Goal: Register for event/course

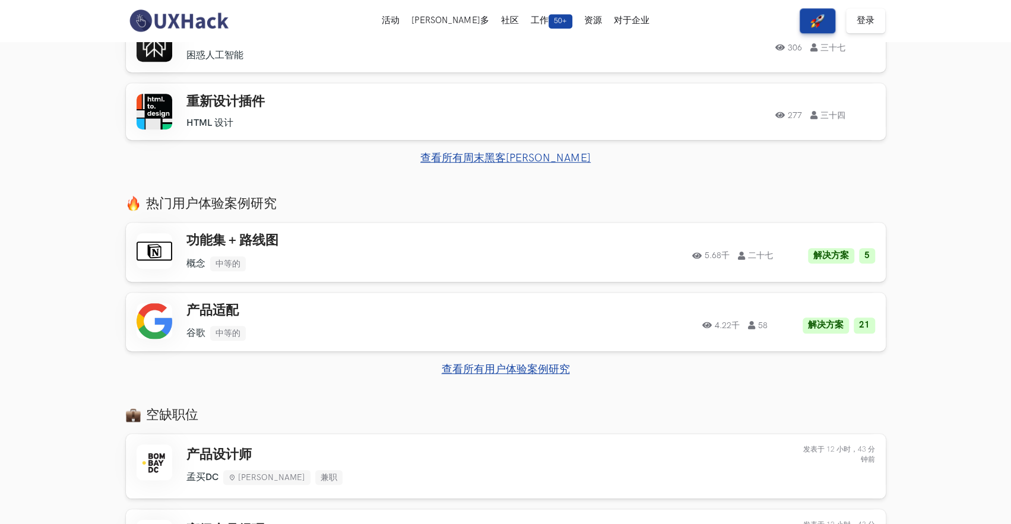
scroll to position [475, 0]
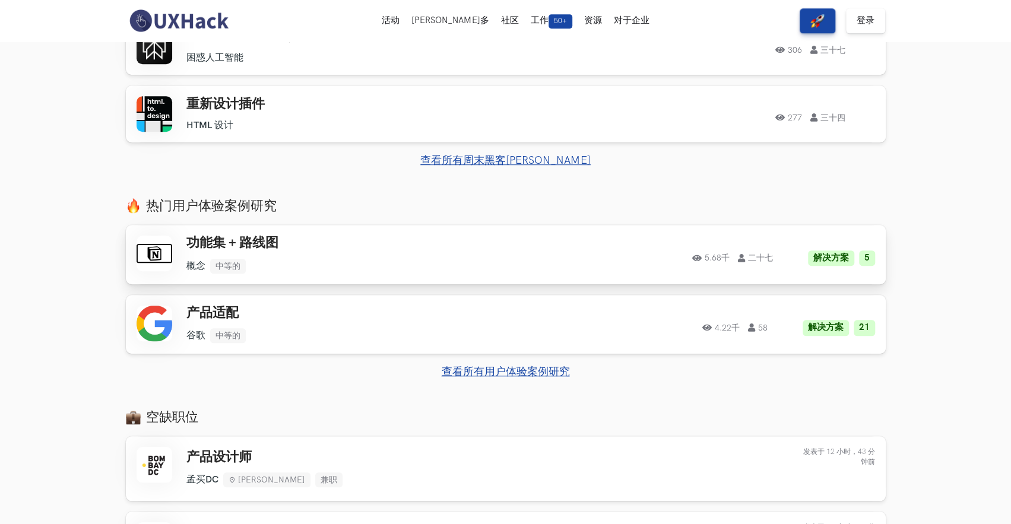
click at [260, 268] on ul "概念 中等的" at bounding box center [354, 266] width 337 height 15
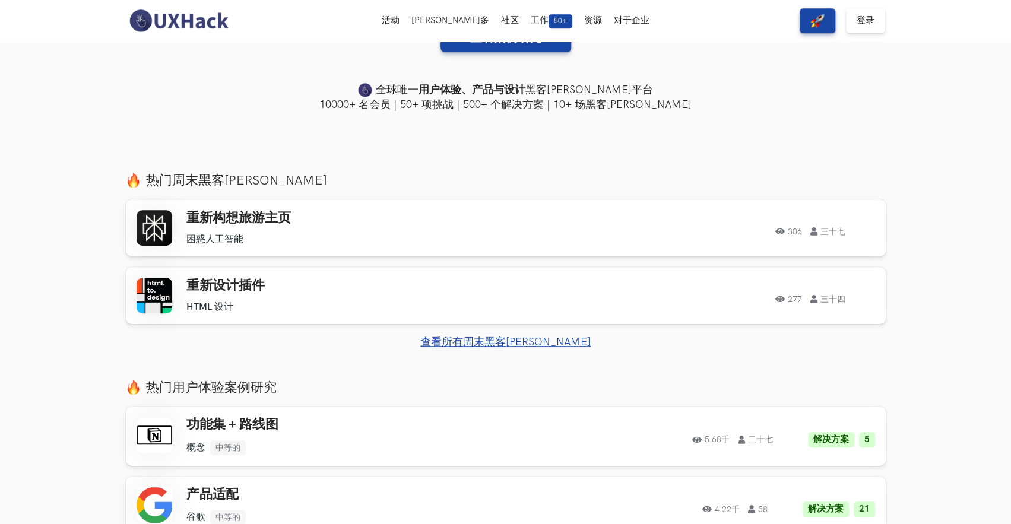
scroll to position [178, 0]
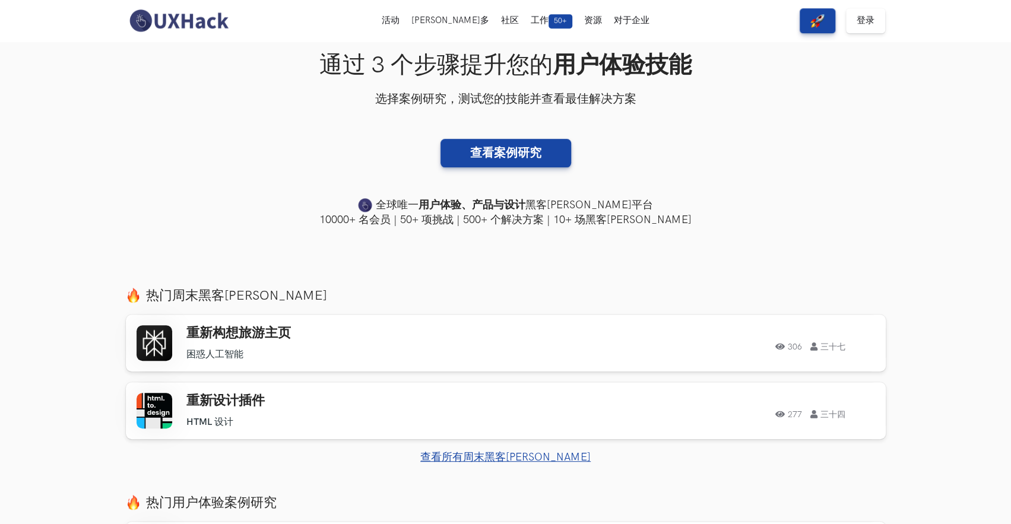
click at [522, 464] on font "查看所有周末黑客马拉松" at bounding box center [505, 457] width 170 height 12
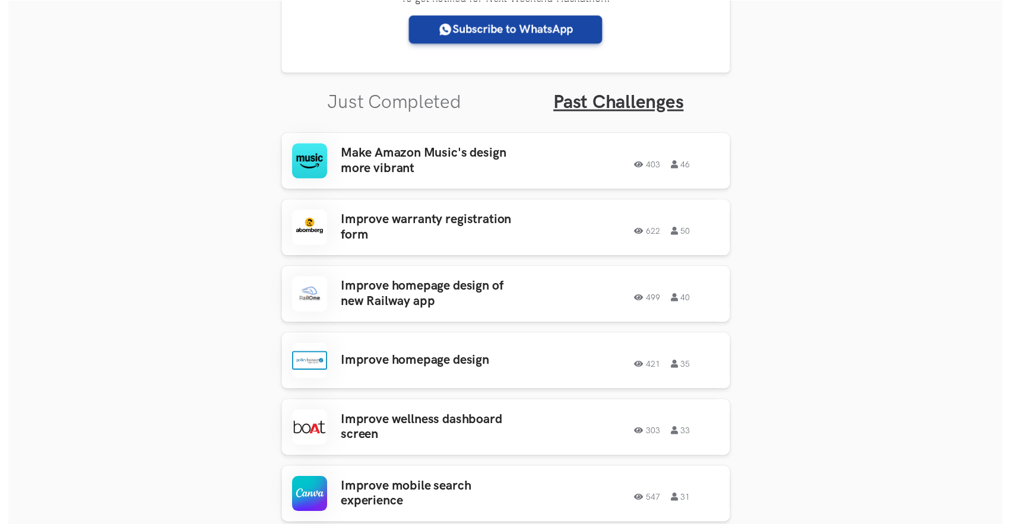
scroll to position [338, 0]
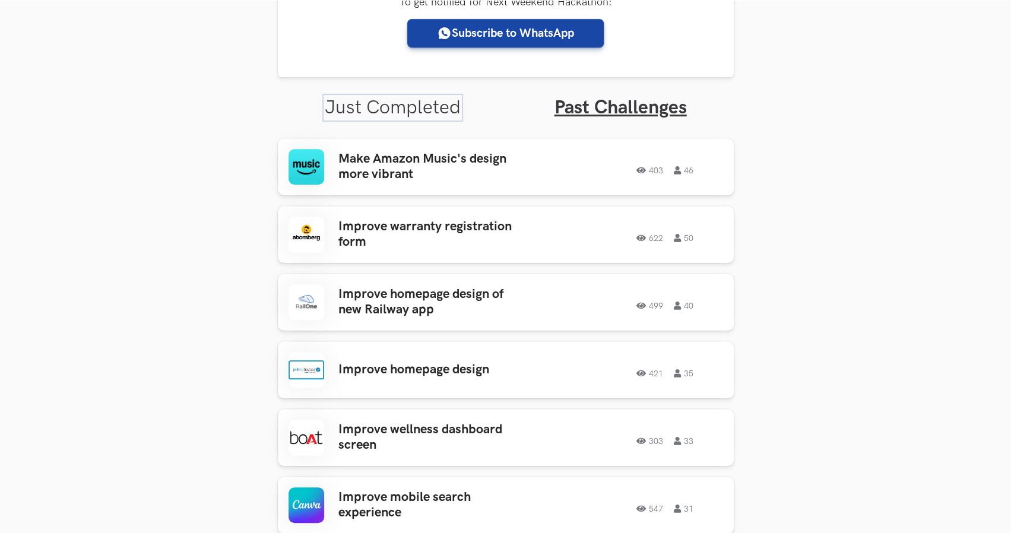
click at [412, 107] on link "Just Completed" at bounding box center [393, 107] width 136 height 23
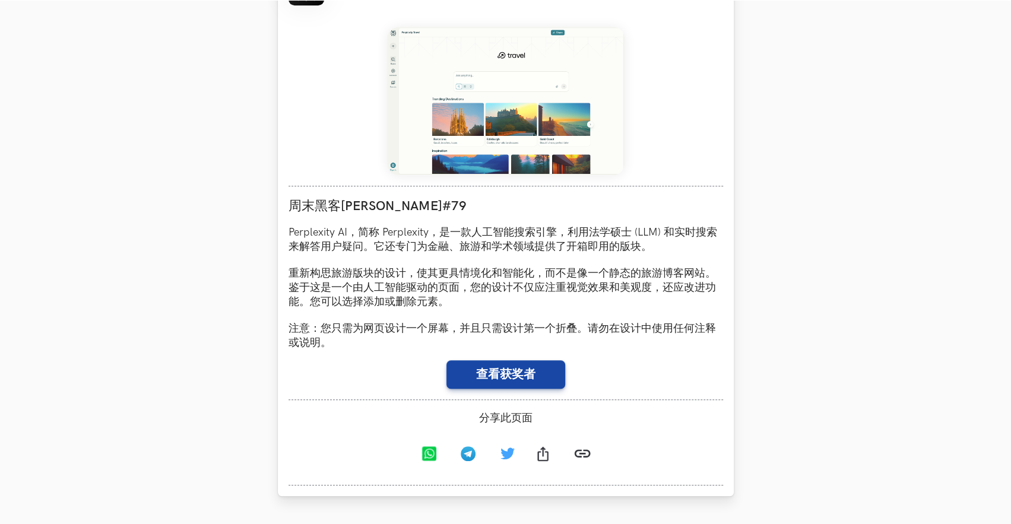
scroll to position [579, 0]
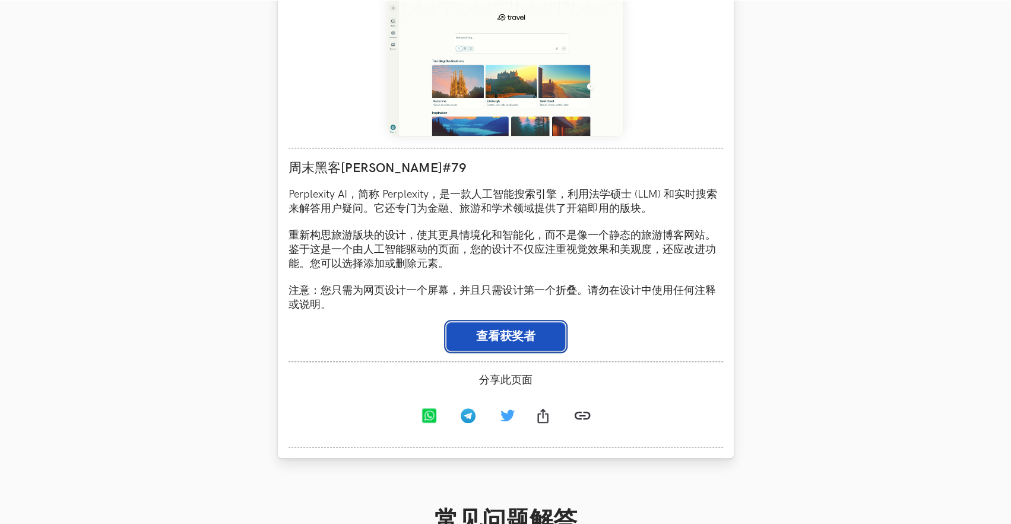
click at [470, 348] on button "查看获奖者" at bounding box center [505, 336] width 119 height 28
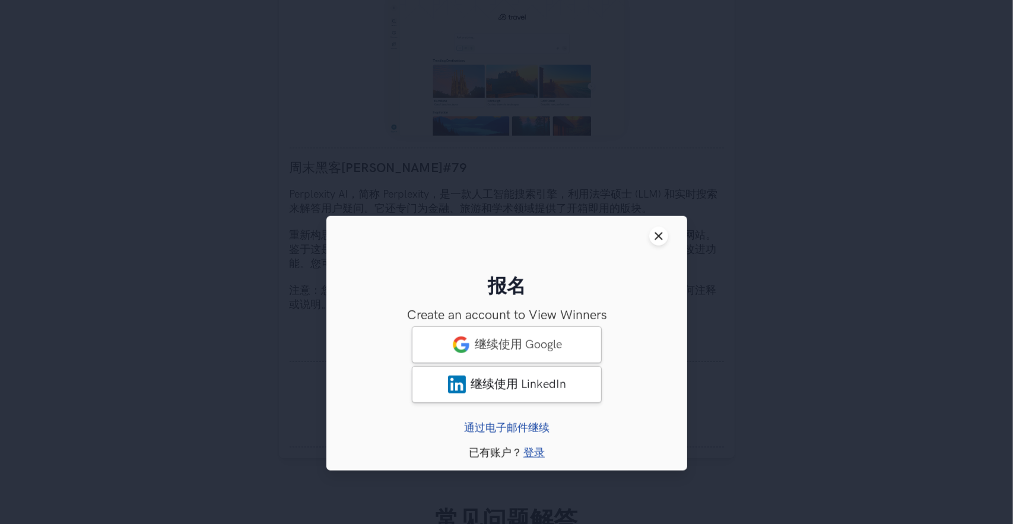
click at [665, 246] on button "Close modal window" at bounding box center [658, 236] width 19 height 19
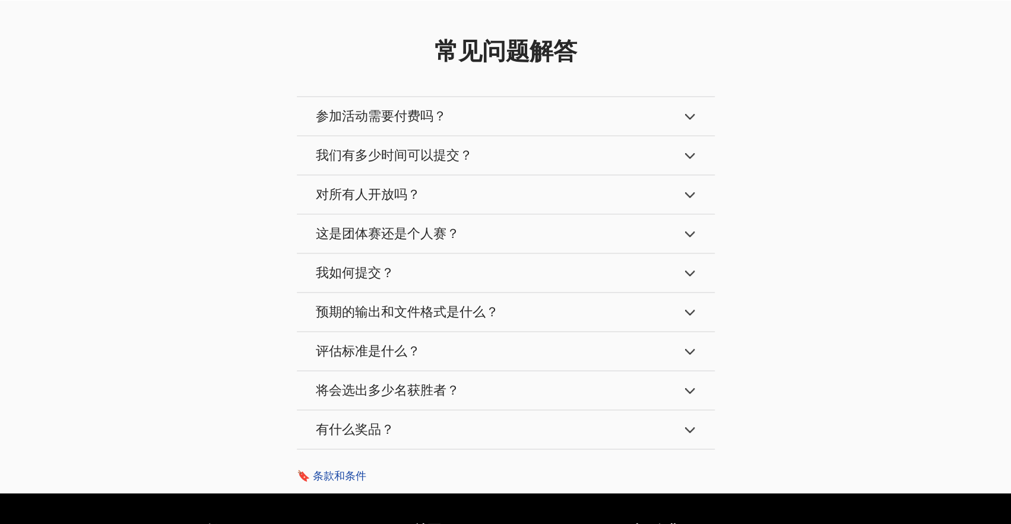
scroll to position [936, 0]
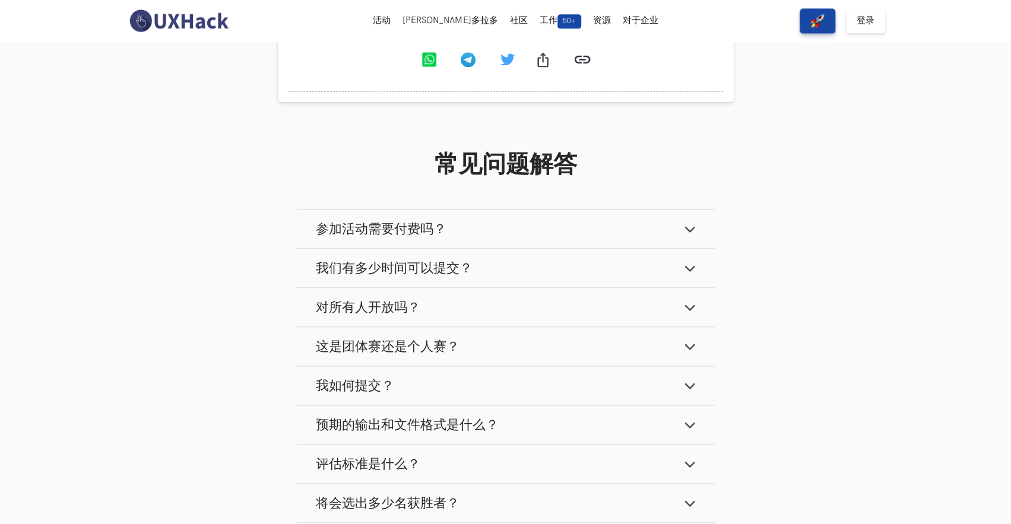
click at [537, 248] on button "参加活动需要付费吗？" at bounding box center [506, 229] width 418 height 39
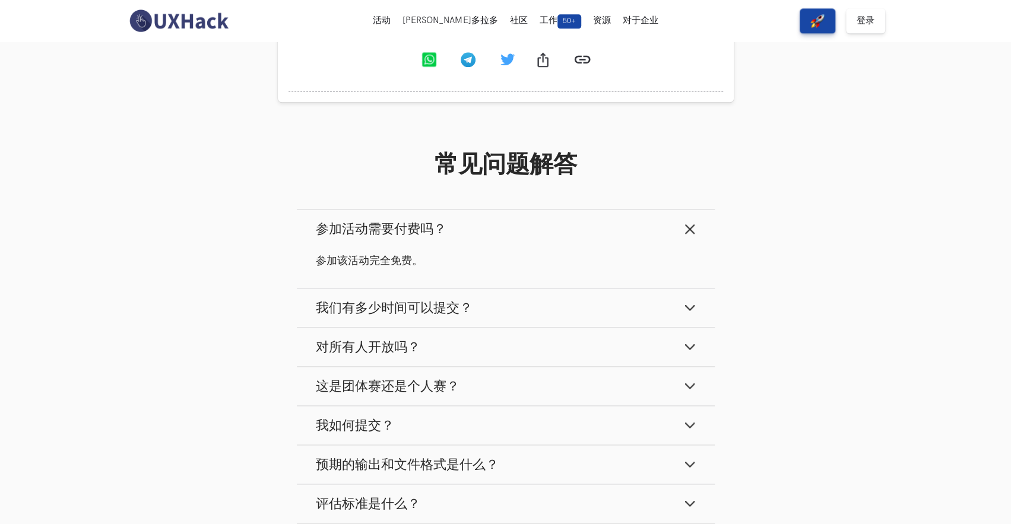
click at [528, 318] on button "我们有多少时间可以提交？" at bounding box center [506, 308] width 418 height 39
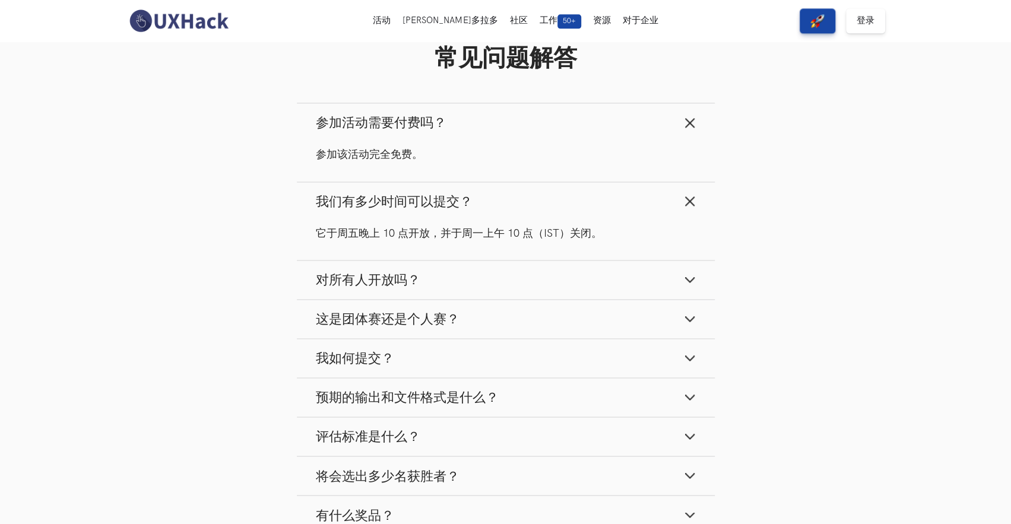
scroll to position [1054, 0]
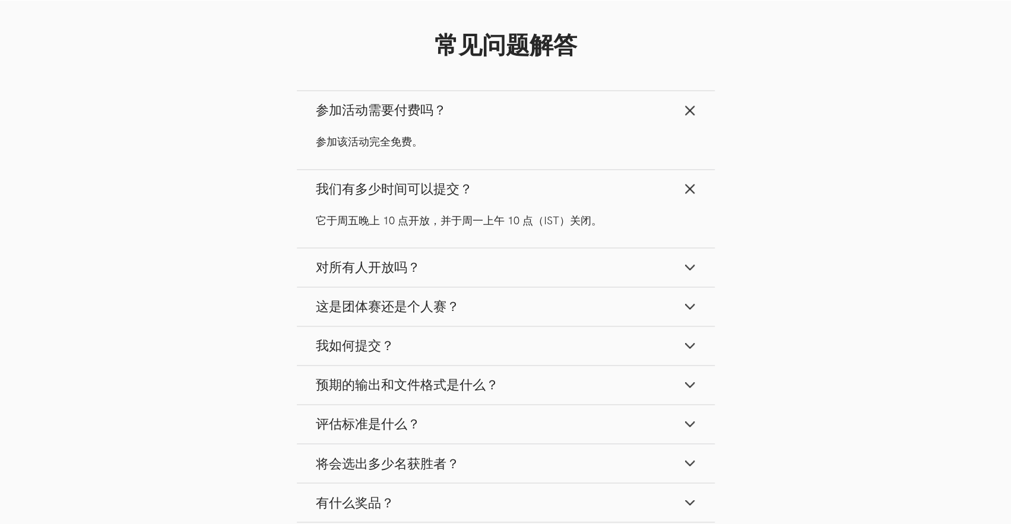
click at [528, 287] on button "对所有人开放吗？" at bounding box center [506, 267] width 418 height 39
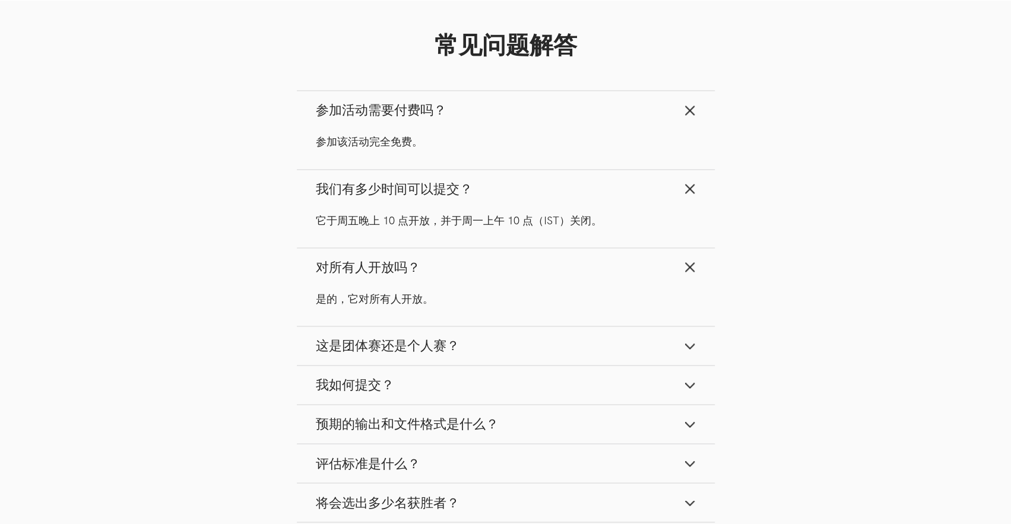
click at [517, 363] on button "这是团体赛还是个人赛？" at bounding box center [506, 346] width 418 height 39
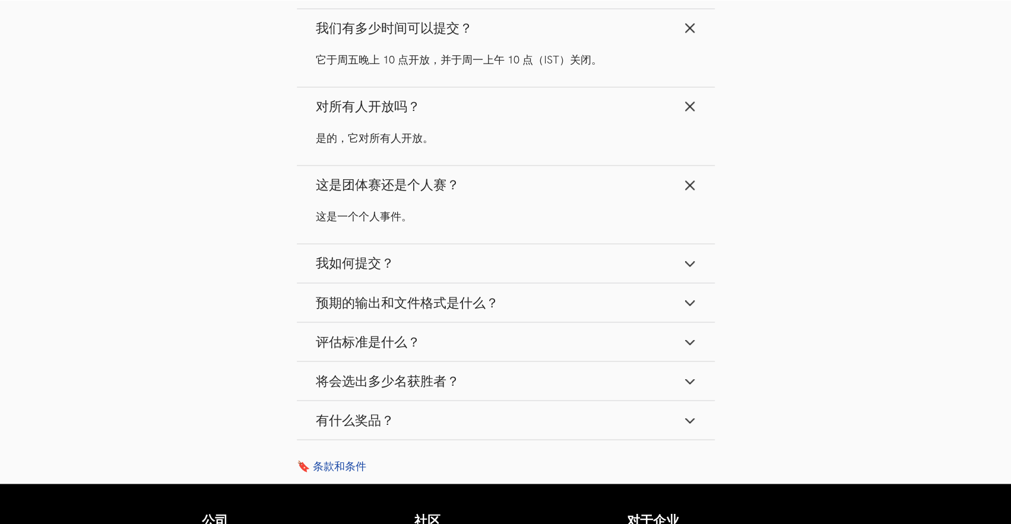
scroll to position [1232, 0]
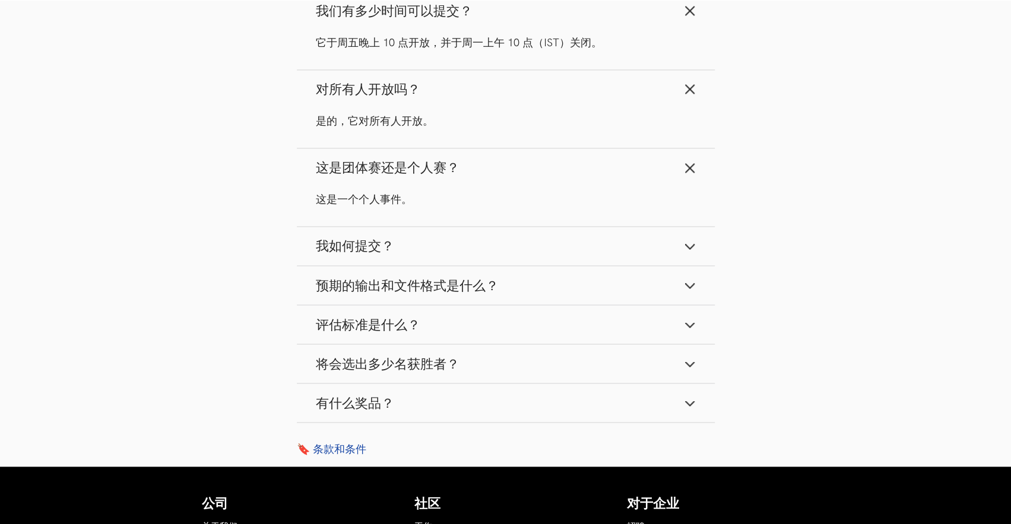
click at [505, 265] on button "我如何提交？" at bounding box center [506, 246] width 418 height 39
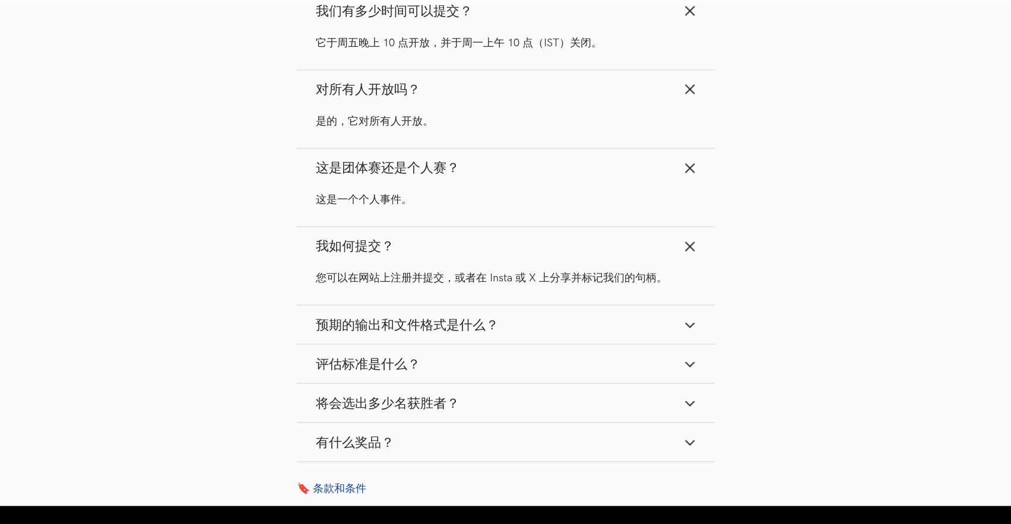
click at [517, 344] on button "预期的输出和文件格式是什么？" at bounding box center [506, 324] width 418 height 39
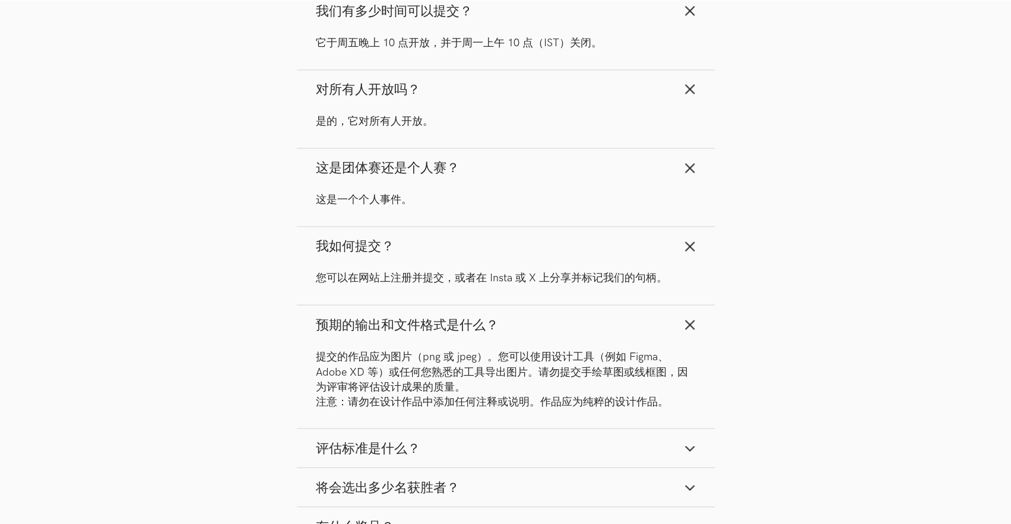
click at [517, 344] on button "预期的输出和文件格式是什么？" at bounding box center [506, 324] width 418 height 39
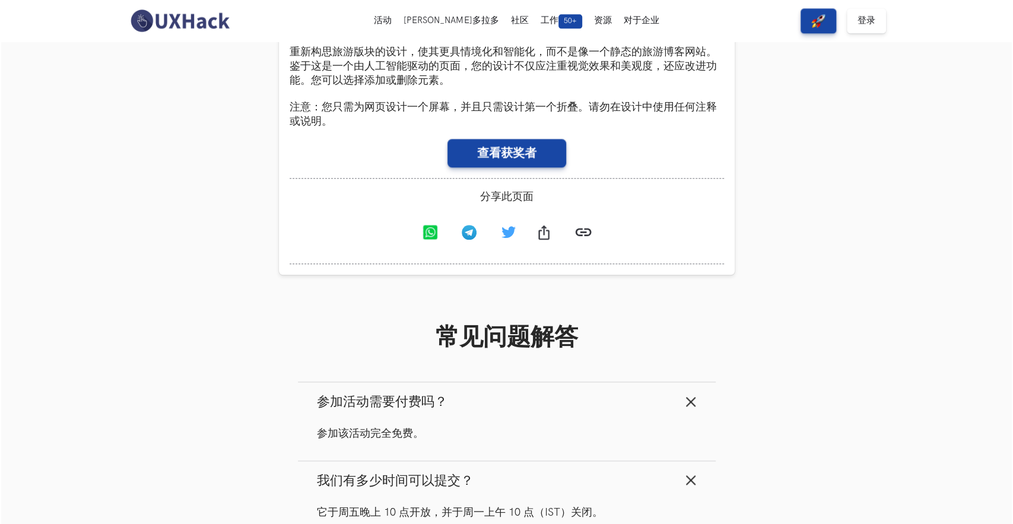
scroll to position [520, 0]
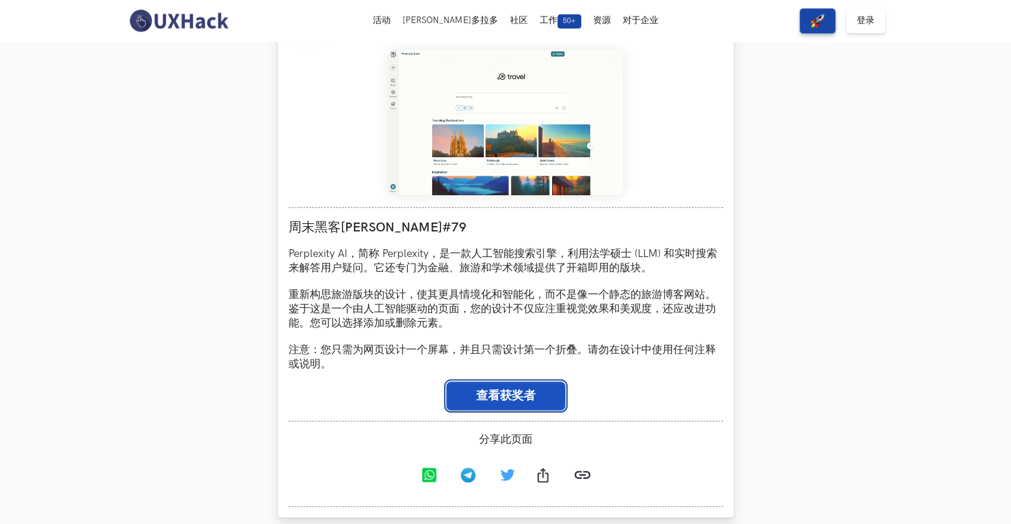
click at [514, 403] on font "查看获奖者" at bounding box center [505, 396] width 59 height 14
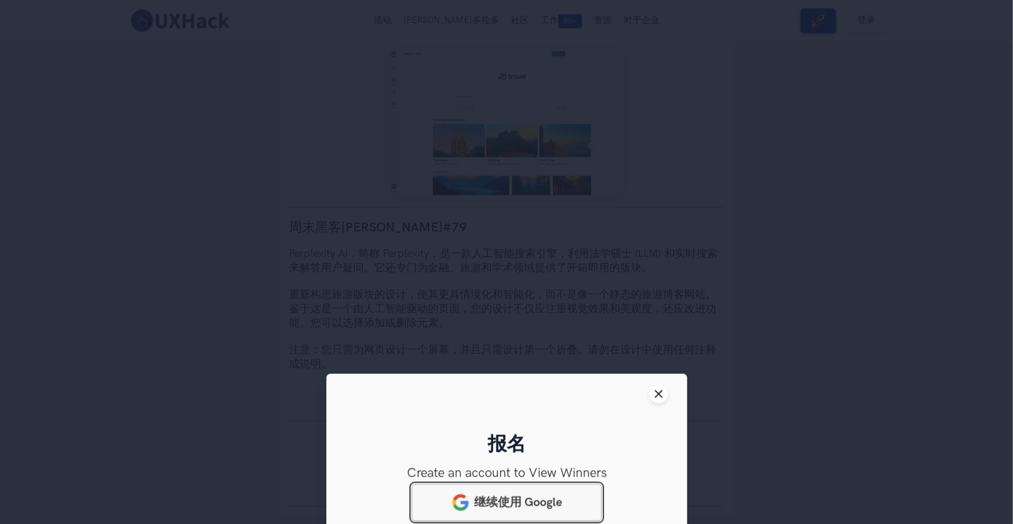
click at [496, 510] on font "继续使用 Google" at bounding box center [518, 503] width 88 height 14
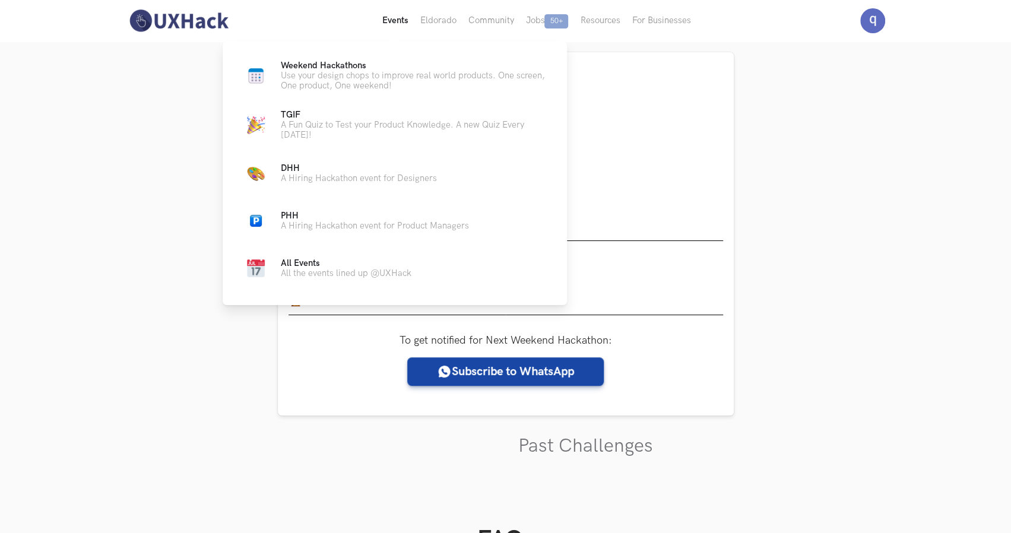
click at [394, 25] on button "Events Live" at bounding box center [395, 21] width 38 height 42
click at [400, 17] on button "Events Live" at bounding box center [395, 21] width 38 height 42
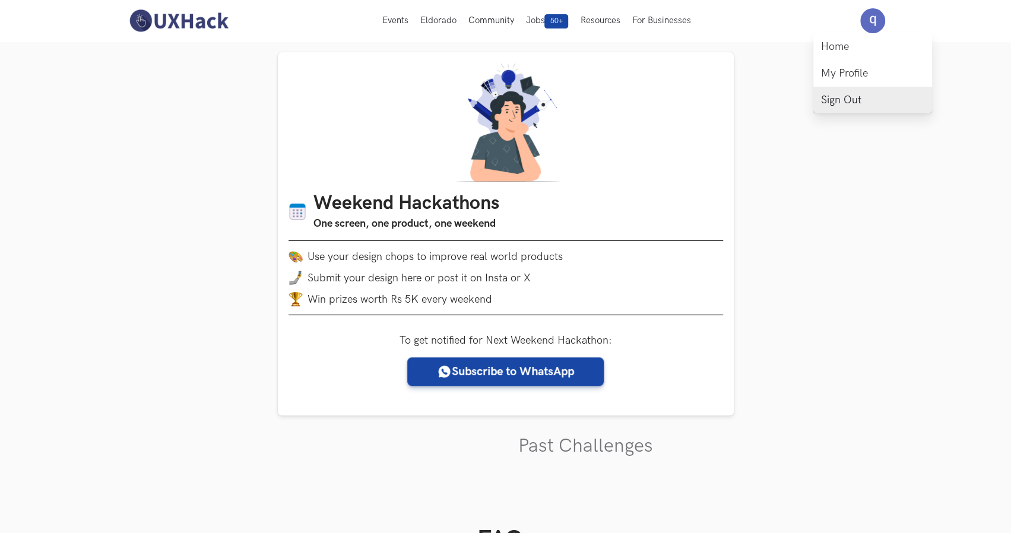
click at [835, 96] on link "Sign Out" at bounding box center [872, 100] width 119 height 27
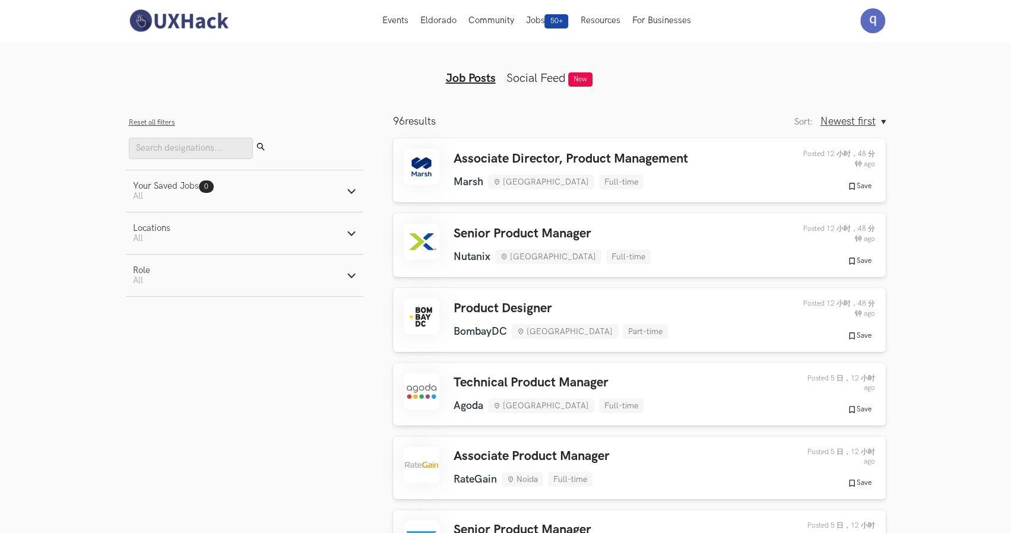
click at [287, 239] on button "Locations Active filters: All" at bounding box center [244, 234] width 237 height 42
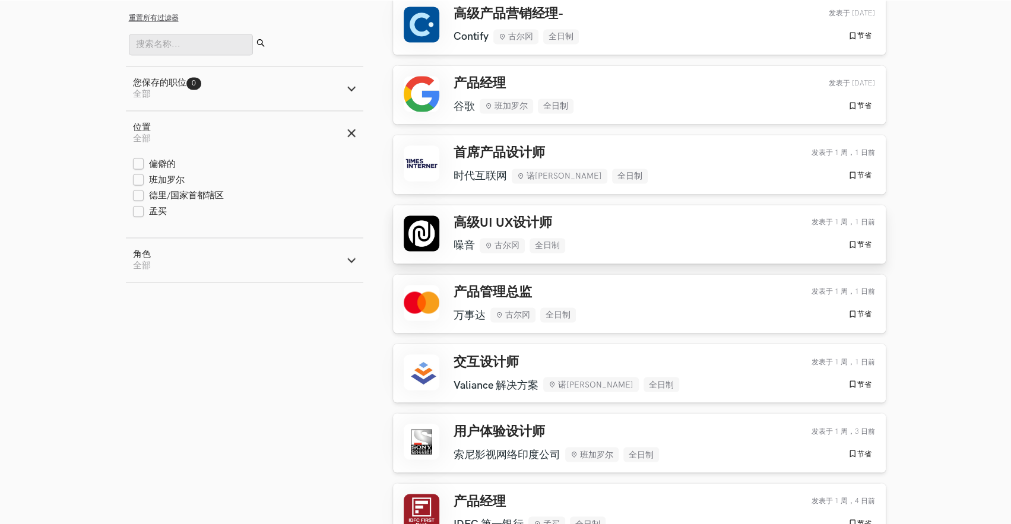
scroll to position [1425, 0]
